Goal: Check status: Check status

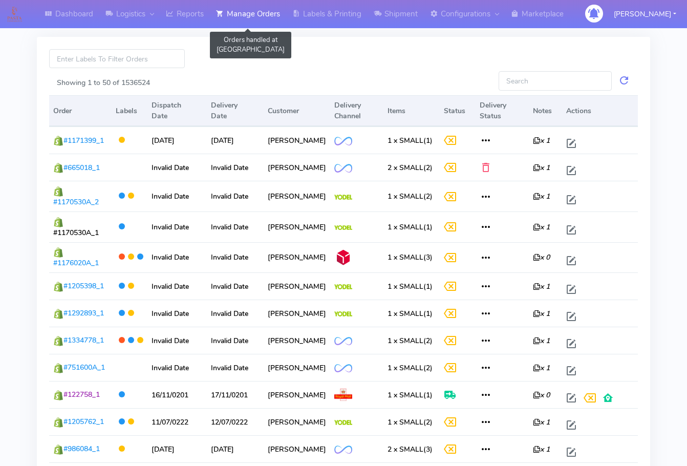
click at [263, 7] on link "Manage Orders" at bounding box center [248, 14] width 76 height 28
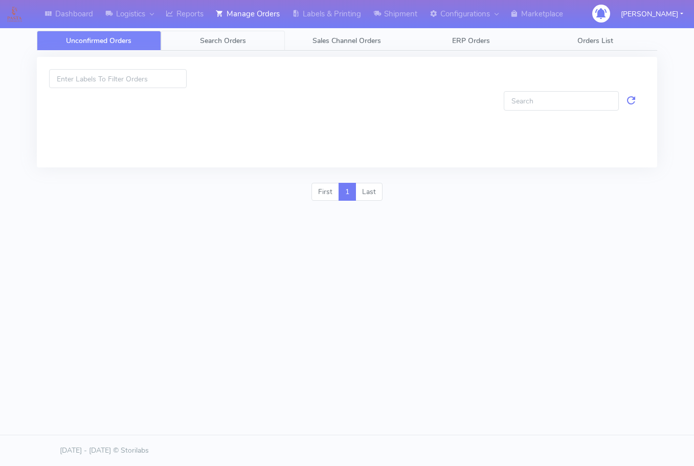
click at [249, 44] on link "Search Orders" at bounding box center [223, 41] width 124 height 20
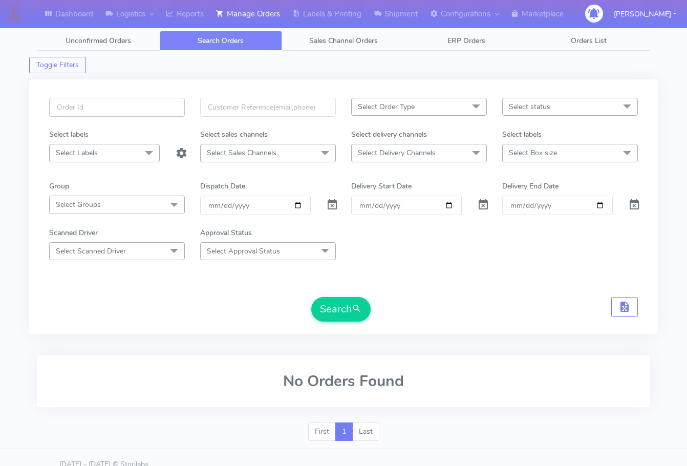
click at [105, 114] on input "text" at bounding box center [117, 107] width 136 height 19
paste input "1620778"
type input "1620778"
click at [331, 203] on span at bounding box center [332, 207] width 12 height 10
click at [335, 303] on button "Search" at bounding box center [340, 309] width 59 height 25
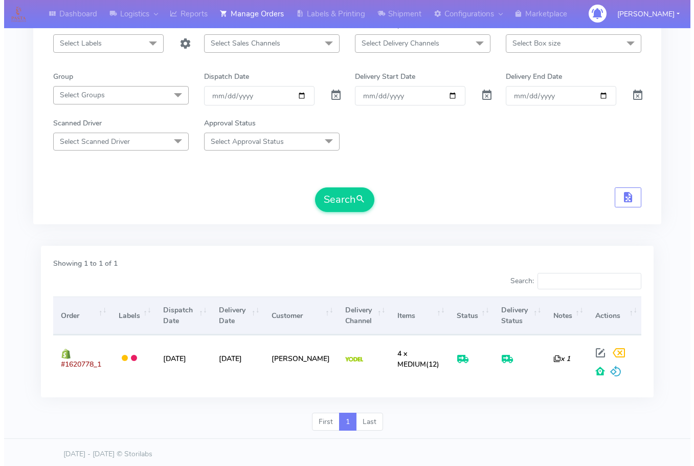
scroll to position [113, 0]
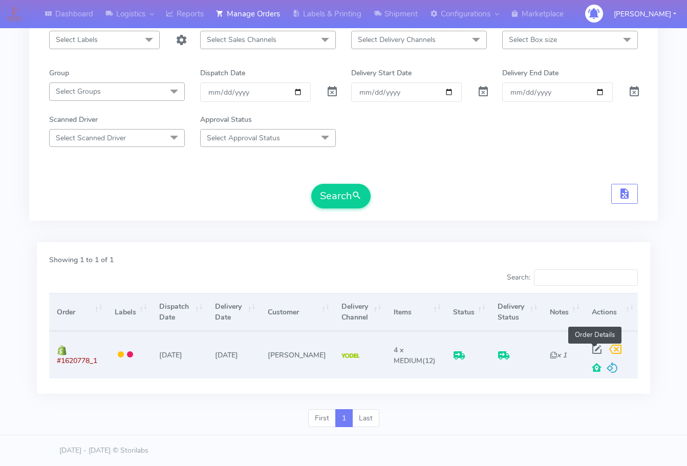
click at [594, 351] on span at bounding box center [596, 351] width 18 height 10
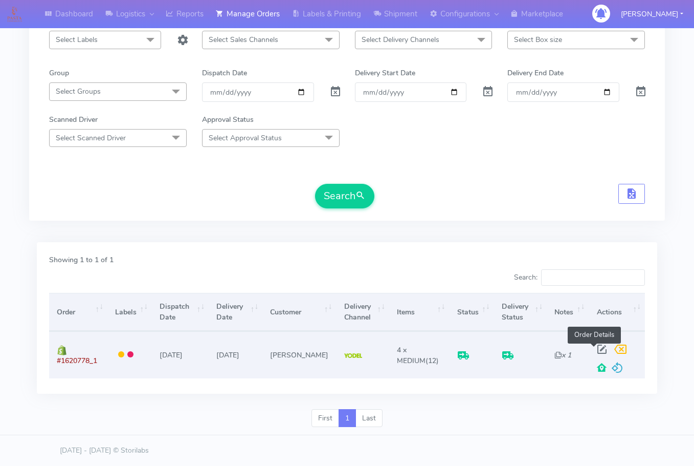
select select "5"
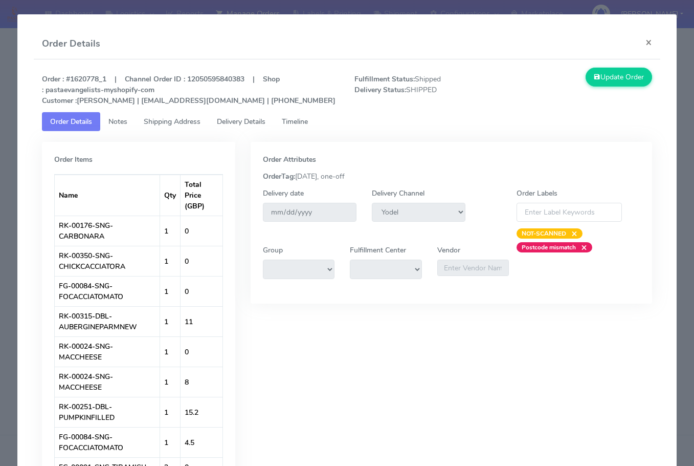
click at [171, 119] on span "Shipping Address" at bounding box center [172, 122] width 57 height 10
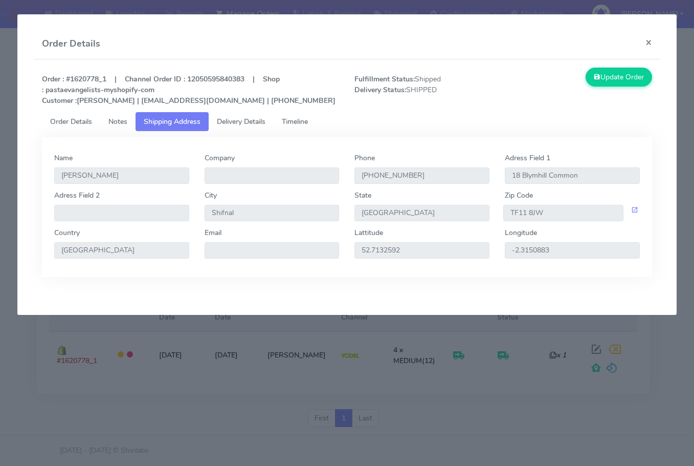
click at [262, 120] on span "Delivery Details" at bounding box center [241, 122] width 49 height 10
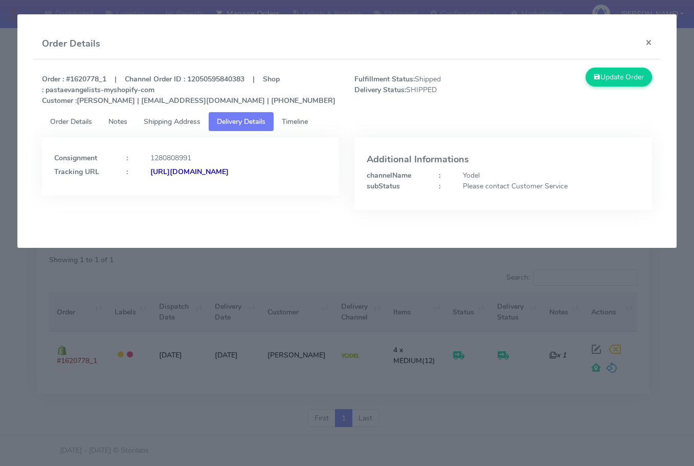
drag, startPoint x: 265, startPoint y: 191, endPoint x: 167, endPoint y: 202, distance: 98.8
click at [166, 195] on div "Consignment : 1280808991 Tracking URL : [URL][DOMAIN_NAME]" at bounding box center [190, 166] width 297 height 58
copy strong "JJD0002249960891621"
